Goal: Transaction & Acquisition: Purchase product/service

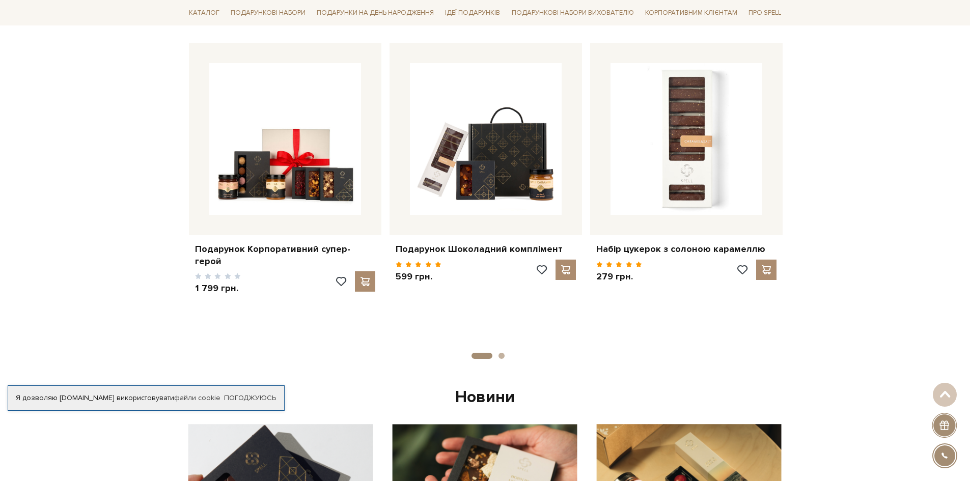
scroll to position [305, 0]
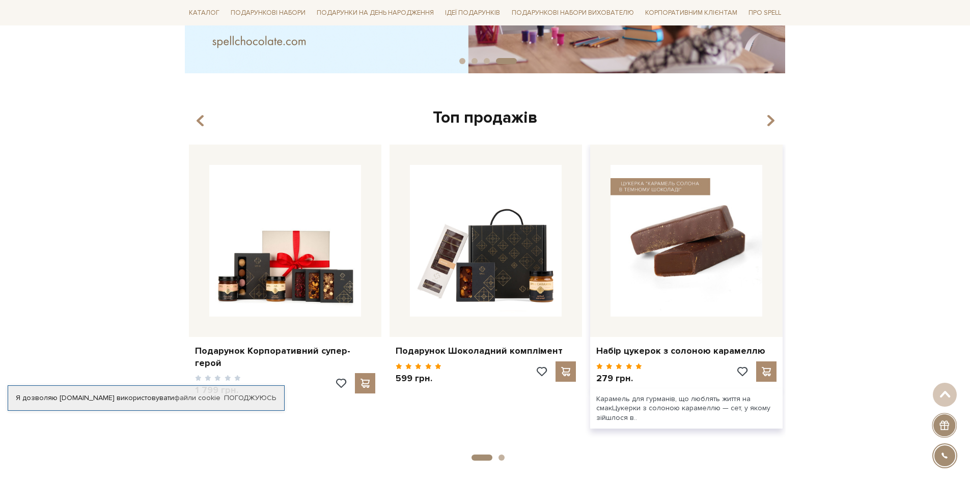
click at [688, 203] on img at bounding box center [686, 241] width 152 height 152
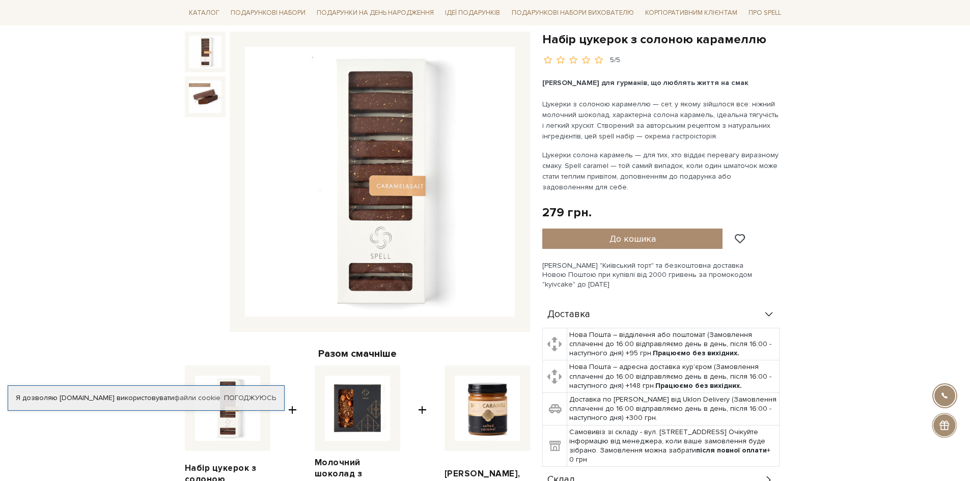
scroll to position [102, 0]
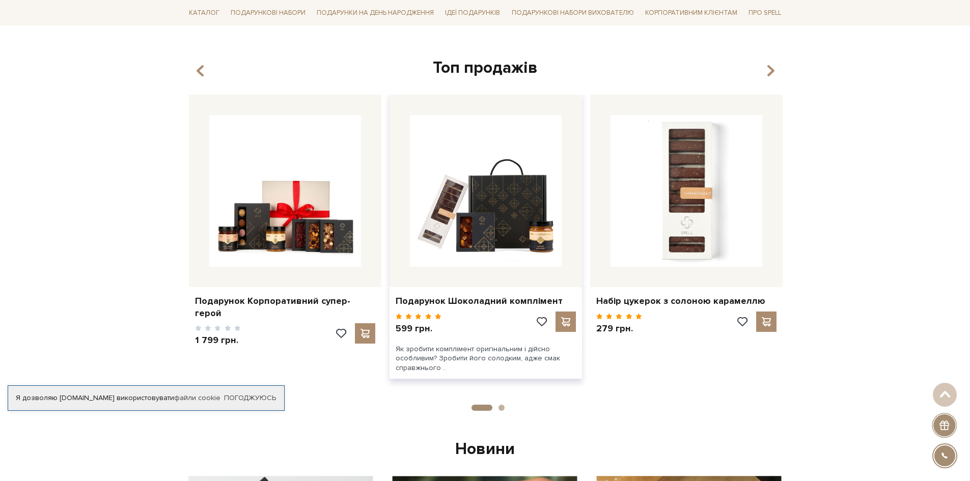
scroll to position [162, 0]
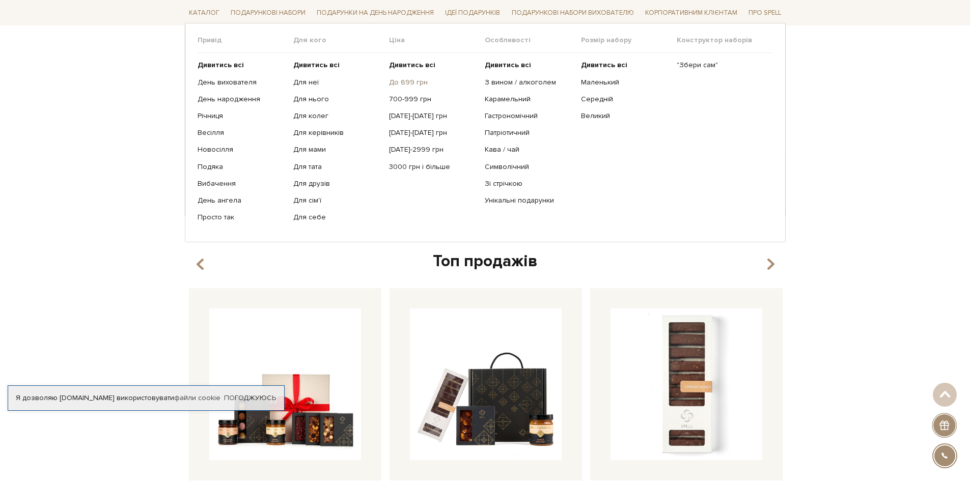
click at [410, 84] on link "До 699 грн" at bounding box center [433, 81] width 88 height 9
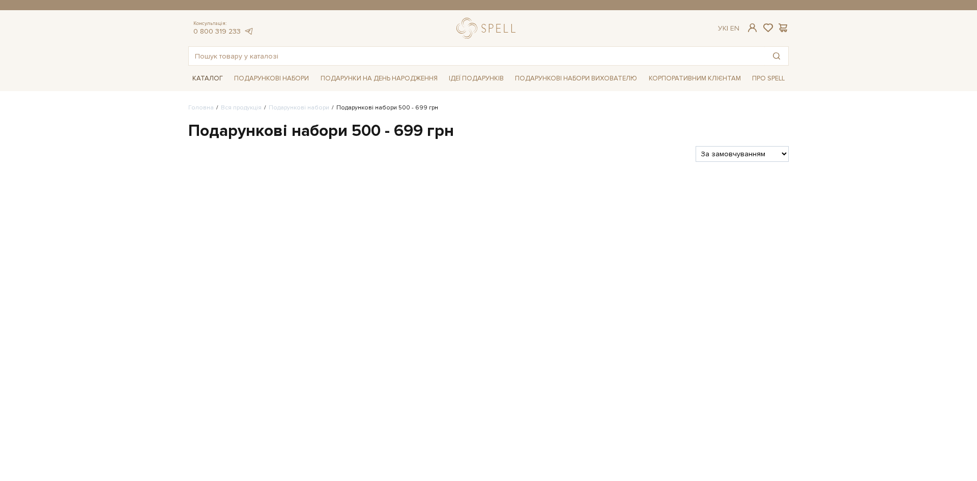
click at [203, 75] on link "Каталог" at bounding box center [207, 79] width 39 height 16
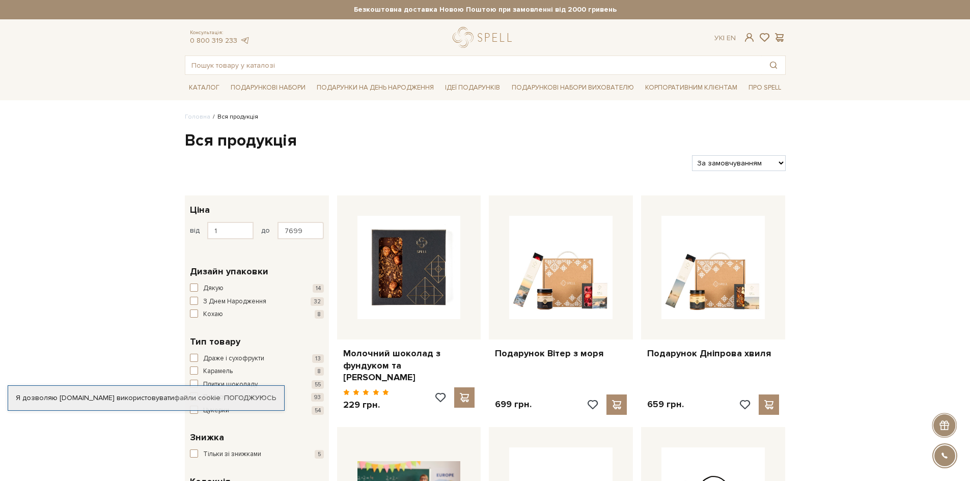
click at [770, 160] on select "За замовчуванням За Ціною (зростання) За Ціною (зменшення) Новинки За популярні…" at bounding box center [738, 163] width 93 height 16
select select "https://spellchocolate.com/our-productions/?sort=p.price&order=ASC"
click at [692, 155] on select "За замовчуванням За Ціною (зростання) За Ціною (зменшення) Новинки За популярні…" at bounding box center [738, 163] width 93 height 16
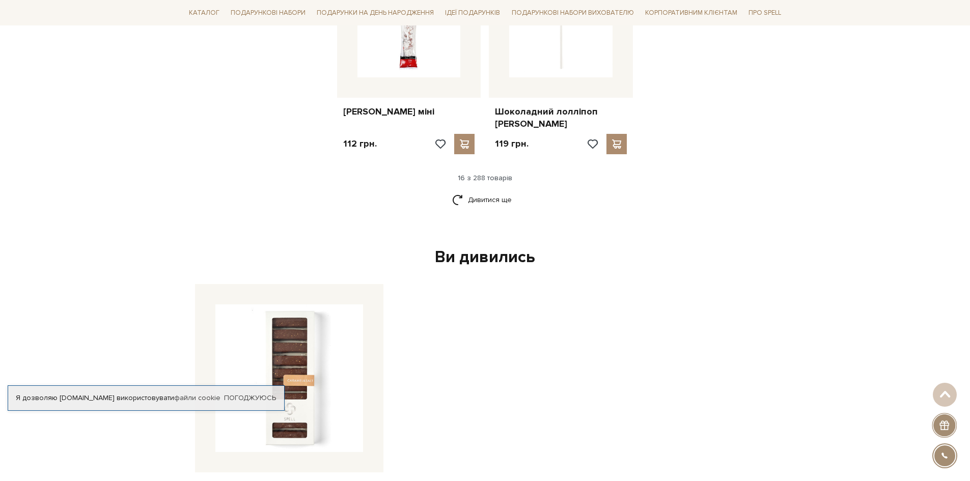
scroll to position [1120, 0]
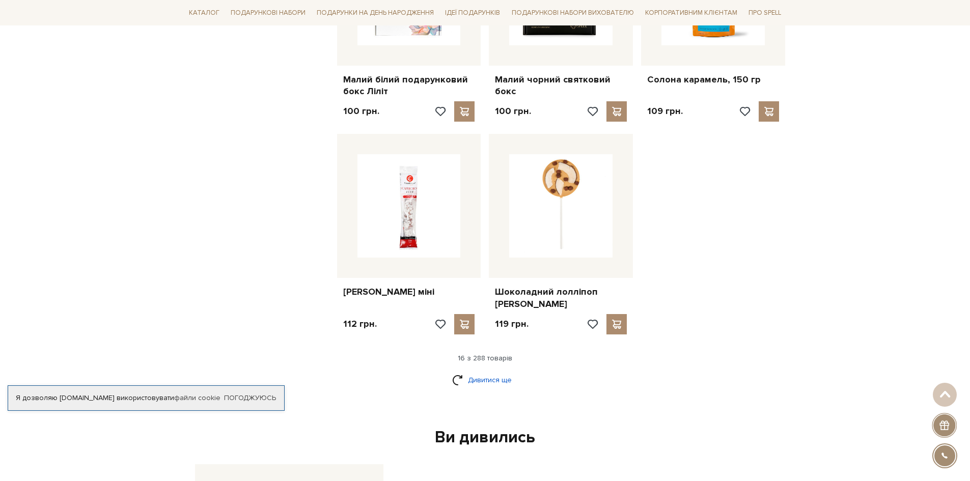
click at [494, 371] on link "Дивитися ще" at bounding box center [485, 380] width 66 height 18
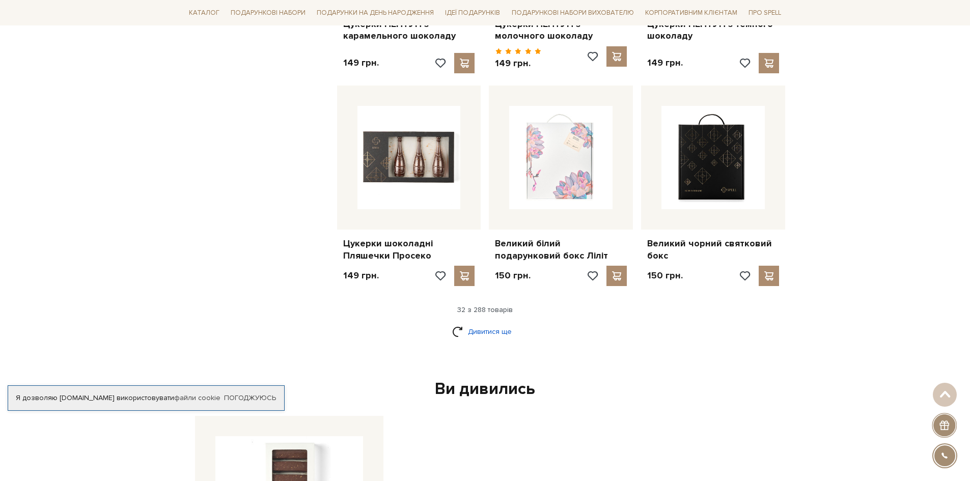
scroll to position [2239, 0]
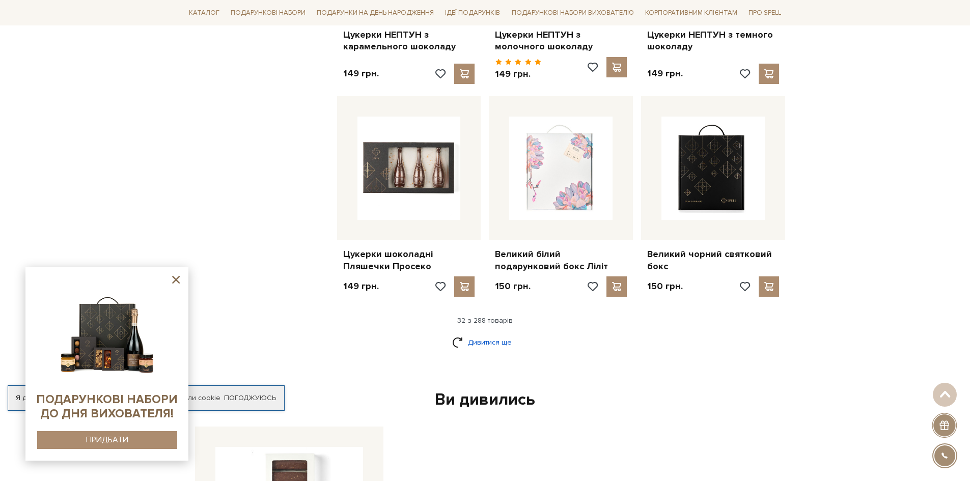
click at [480, 333] on link "Дивитися ще" at bounding box center [485, 342] width 66 height 18
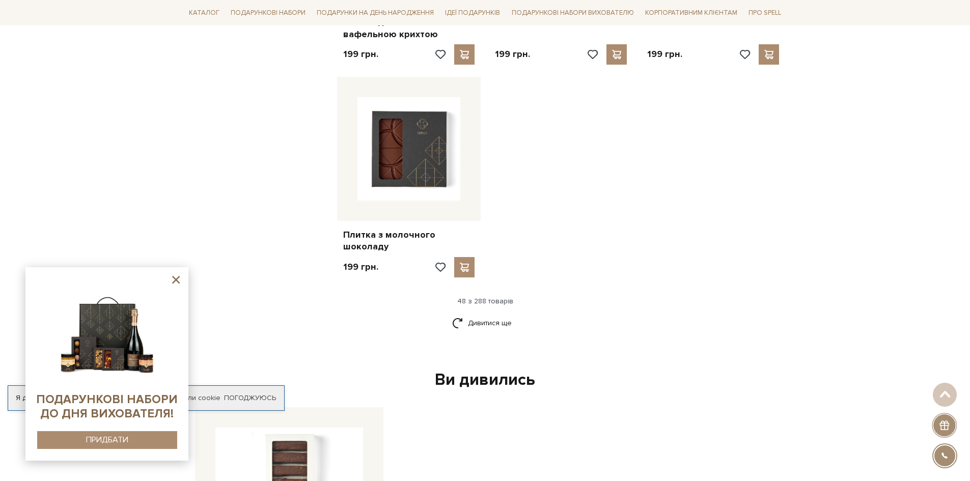
scroll to position [3664, 0]
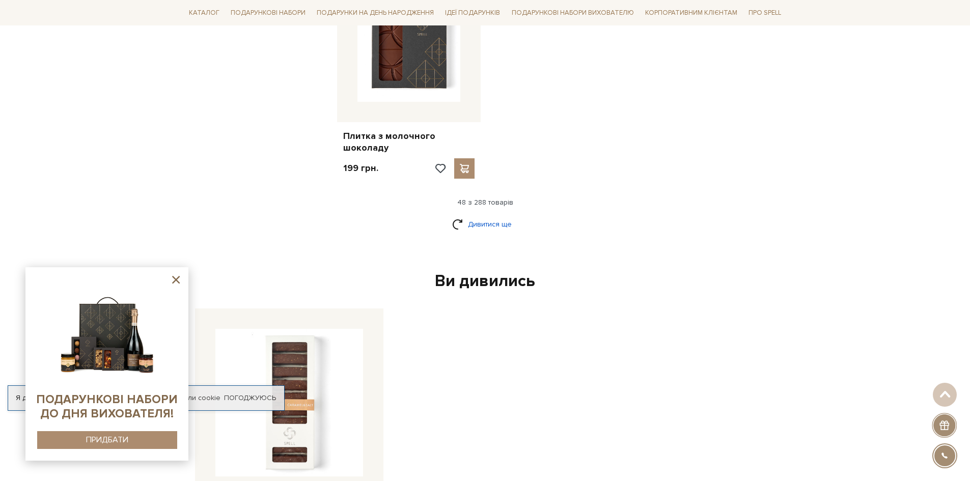
click at [505, 215] on link "Дивитися ще" at bounding box center [485, 224] width 66 height 18
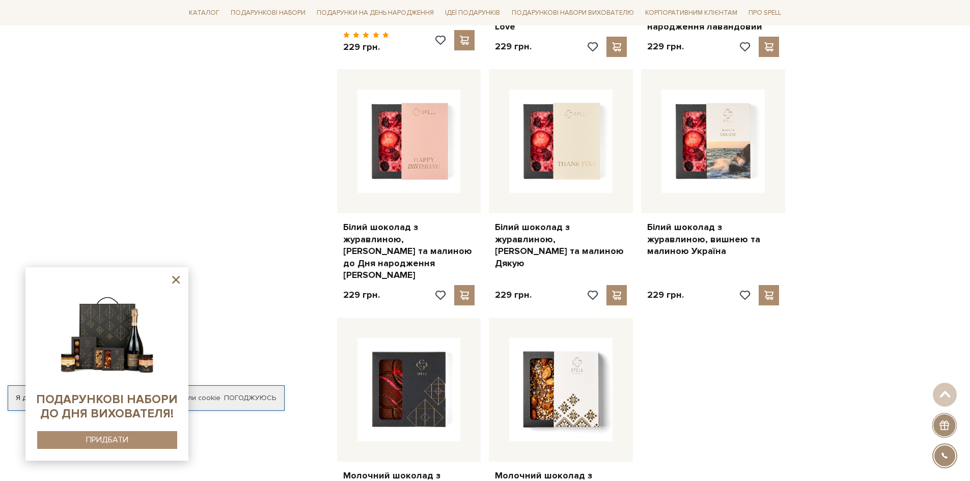
scroll to position [4428, 0]
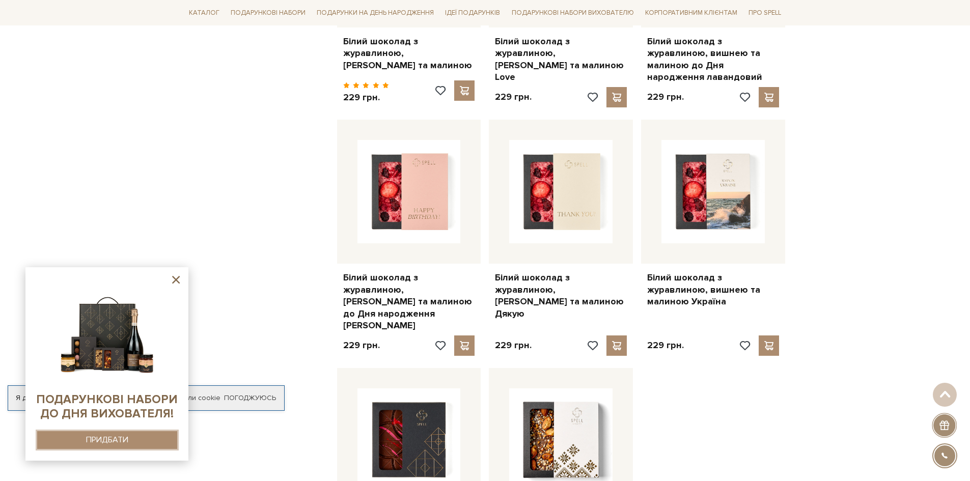
click at [126, 435] on div "ПРИДБАТИ" at bounding box center [107, 440] width 42 height 10
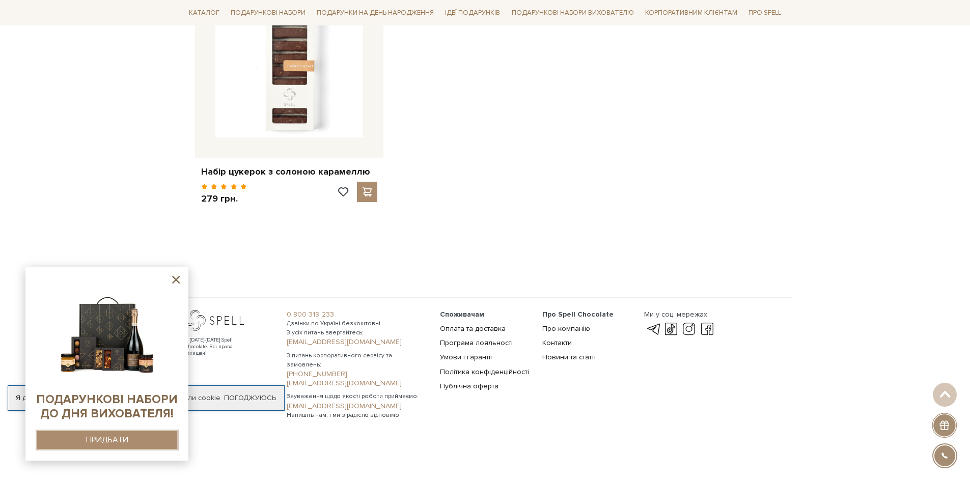
scroll to position [5118, 0]
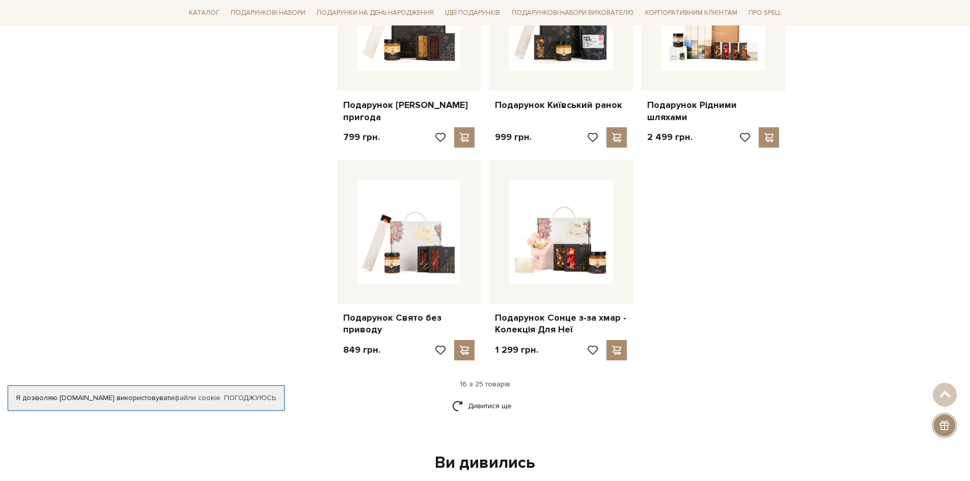
scroll to position [1374, 0]
